Goal: Task Accomplishment & Management: Manage account settings

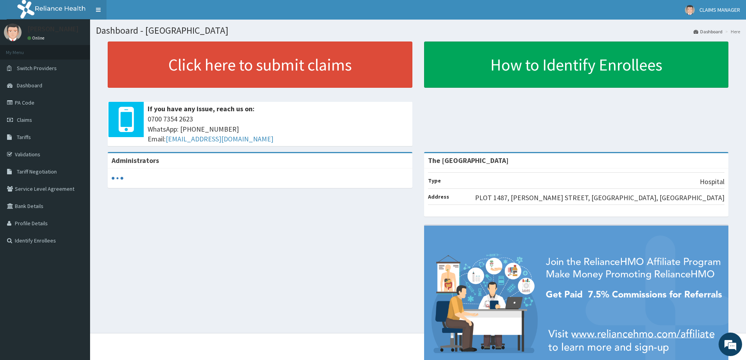
click at [100, 12] on link "Toggle navigation" at bounding box center [98, 10] width 16 height 20
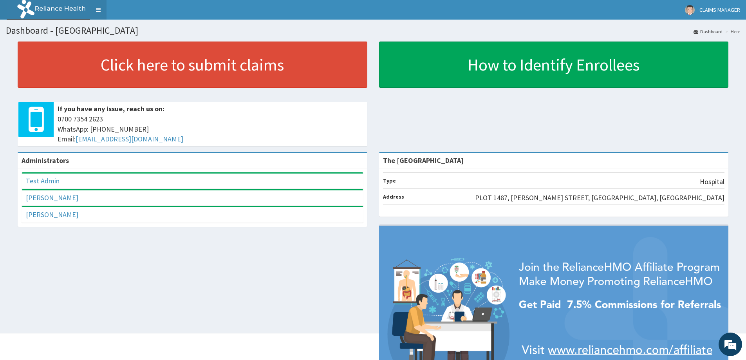
click at [100, 12] on link "Toggle navigation" at bounding box center [98, 10] width 16 height 20
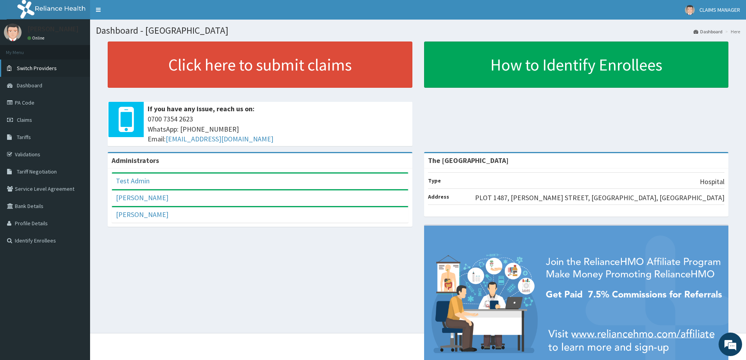
click at [52, 70] on span "Switch Providers" at bounding box center [37, 68] width 40 height 7
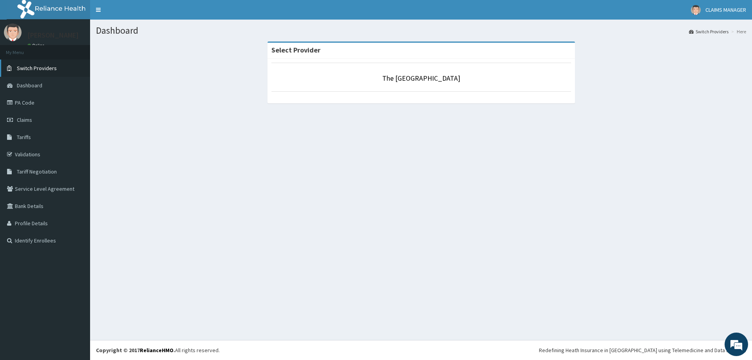
click at [46, 67] on span "Switch Providers" at bounding box center [37, 68] width 40 height 7
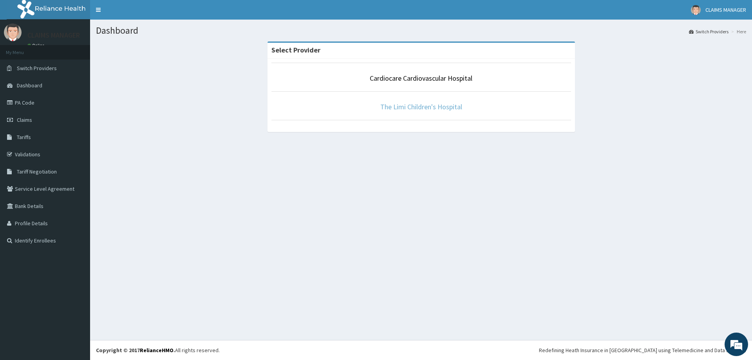
click at [413, 105] on link "The Limi Children's Hospital" at bounding box center [421, 106] width 82 height 9
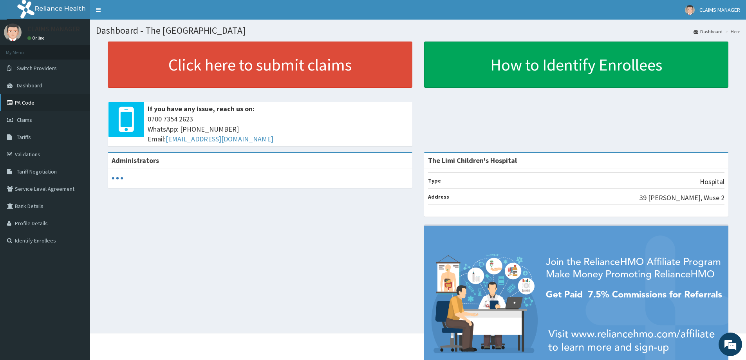
click at [34, 102] on link "PA Code" at bounding box center [45, 102] width 90 height 17
